Goal: Task Accomplishment & Management: Complete application form

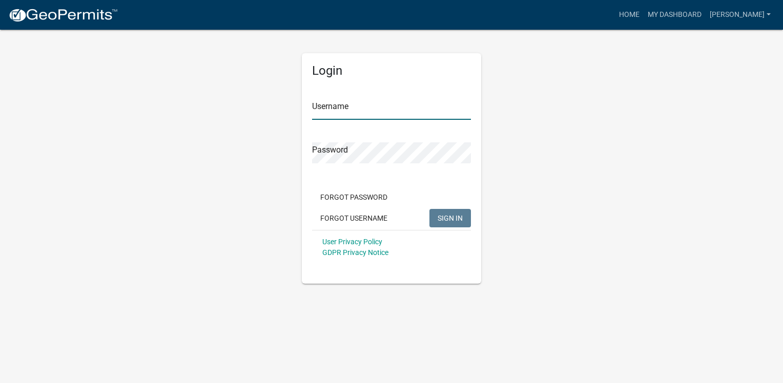
type input "Seth Rosendahl"
click at [450, 219] on span "SIGN IN" at bounding box center [450, 218] width 25 height 8
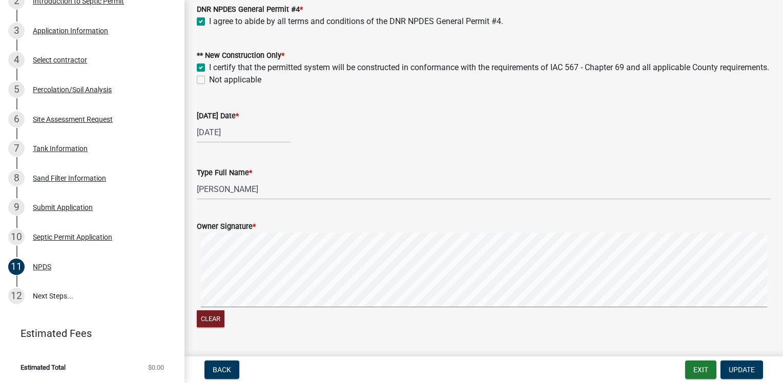
scroll to position [229, 0]
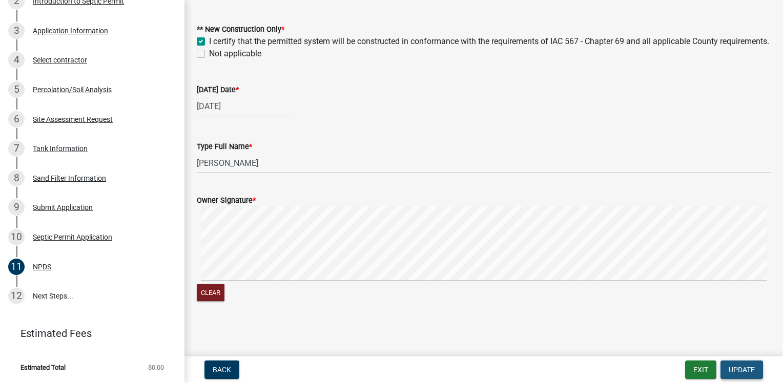
click at [746, 368] on span "Update" at bounding box center [742, 370] width 26 height 8
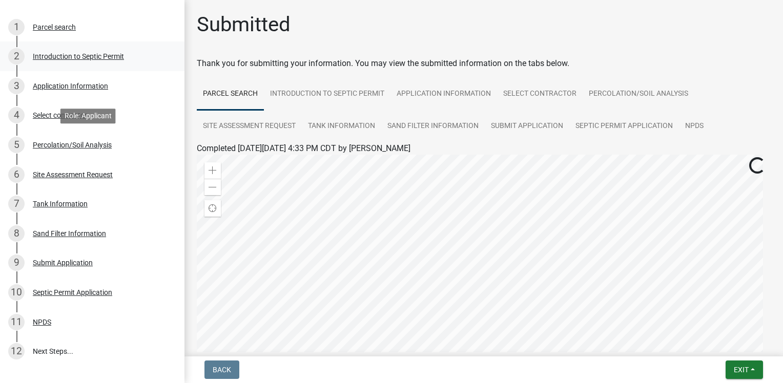
scroll to position [0, 0]
